Goal: Task Accomplishment & Management: Use online tool/utility

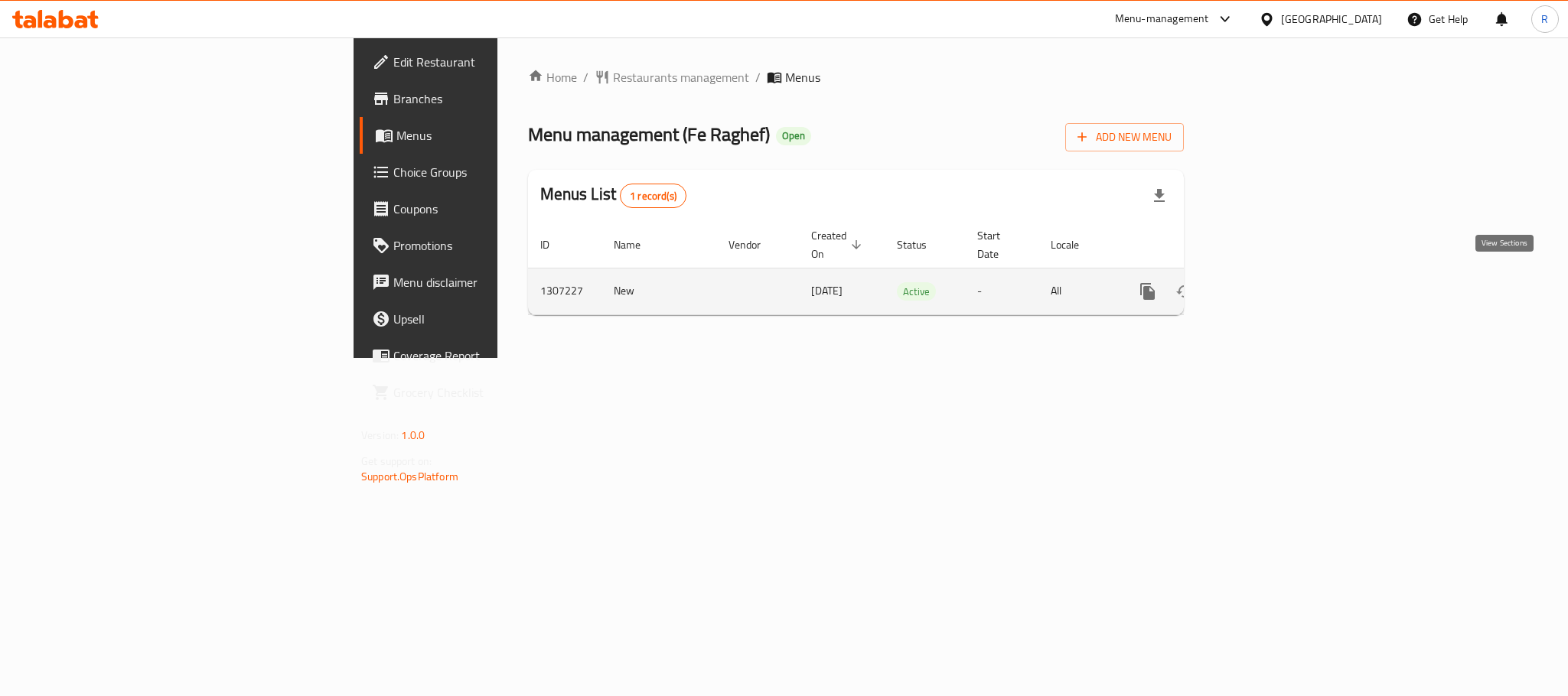
click at [1267, 287] on icon "enhanced table" at bounding box center [1258, 291] width 19 height 19
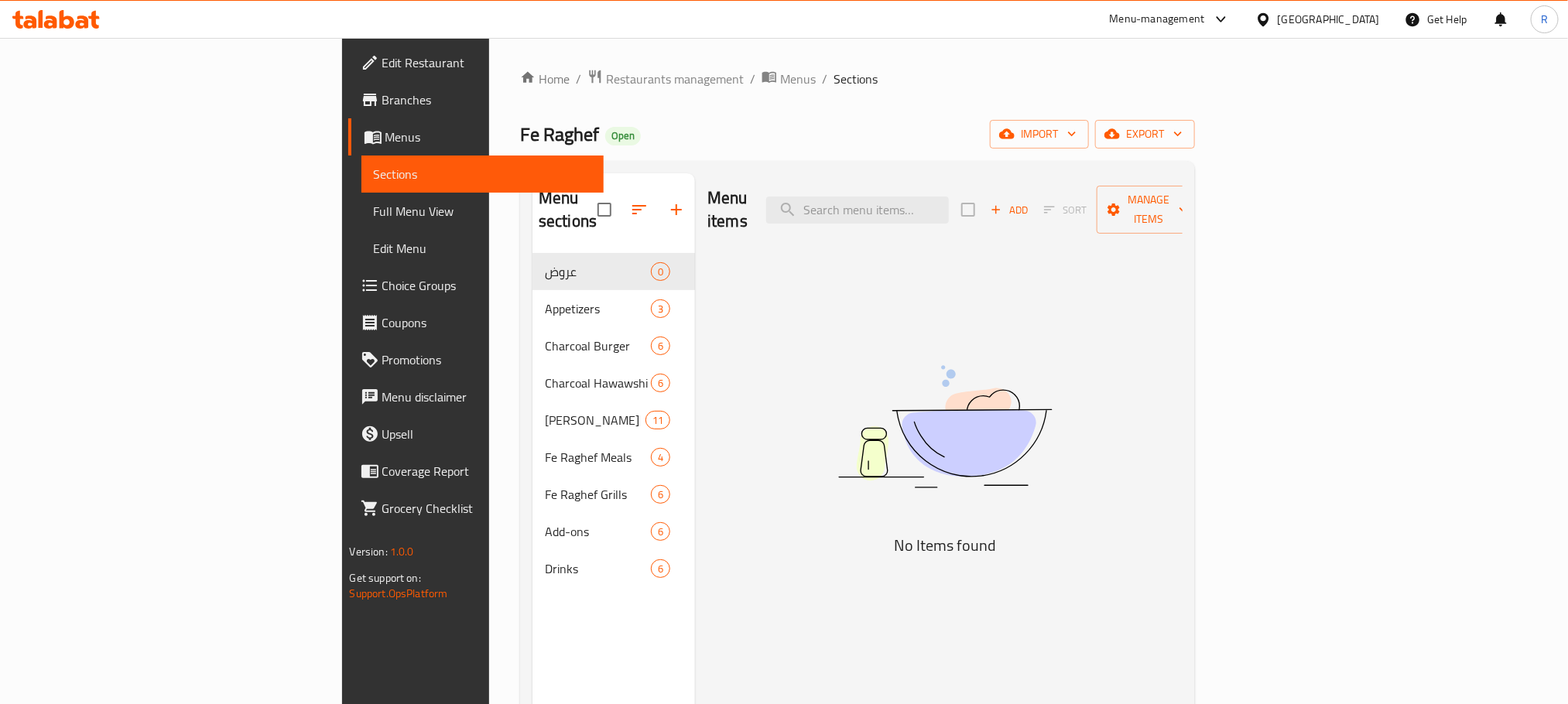
click at [976, 217] on div "Menu items Add Sort Manage items" at bounding box center [945, 210] width 476 height 74
click at [949, 209] on input "search" at bounding box center [858, 210] width 183 height 27
paste input "كفته 4 شيش ر"
type input "كفته 4 شيش"
click at [949, 207] on input "كفته 4 شيش" at bounding box center [858, 210] width 183 height 27
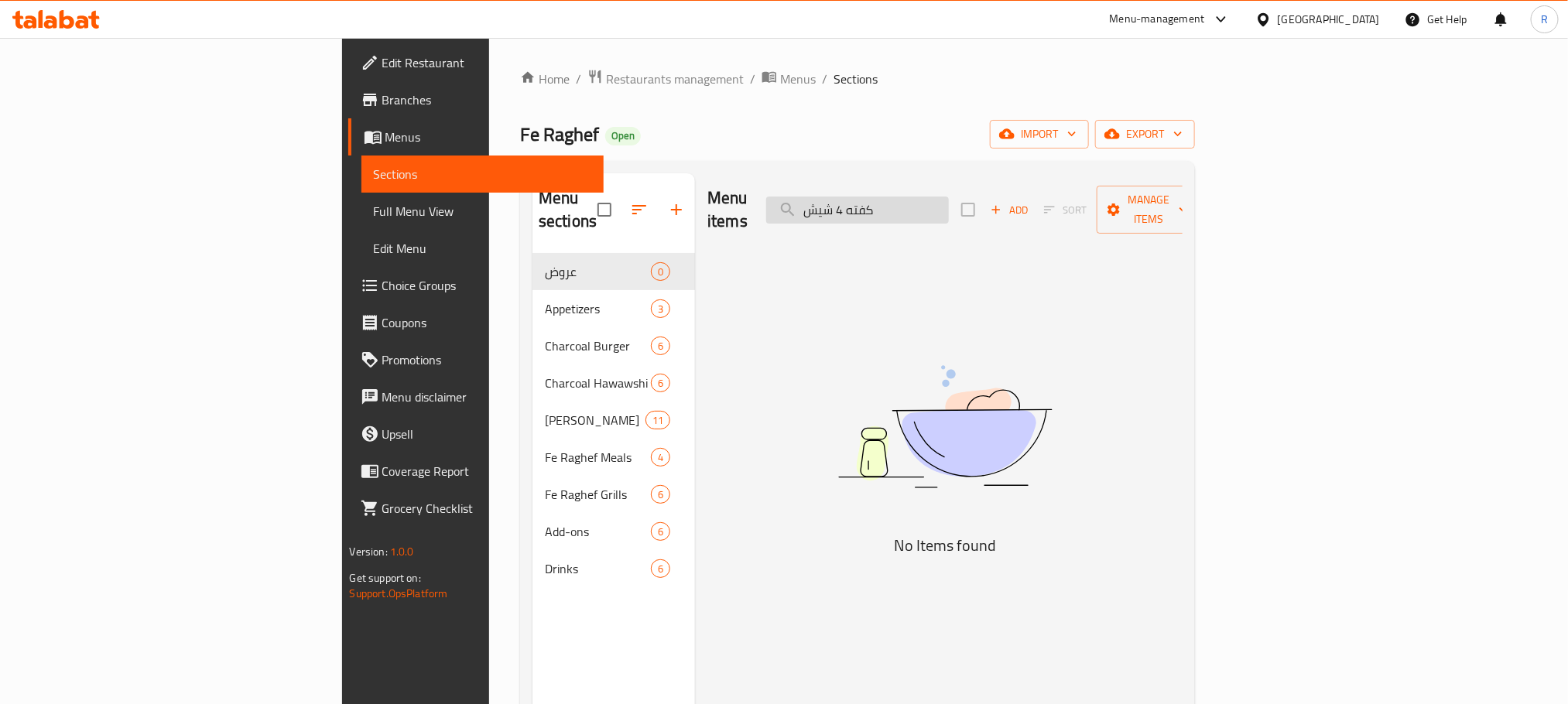
click at [949, 207] on input "كفته 4 شيش" at bounding box center [858, 210] width 183 height 27
